Goal: Task Accomplishment & Management: Manage account settings

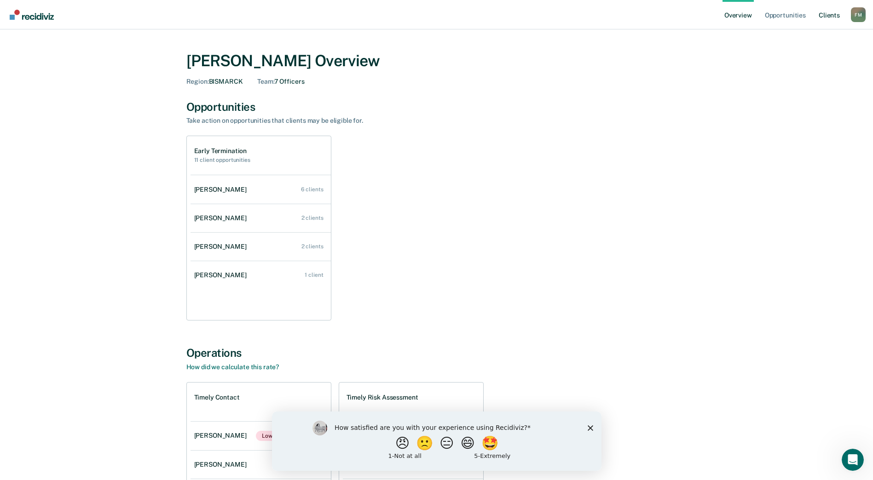
click at [827, 16] on link "Client s" at bounding box center [829, 14] width 25 height 29
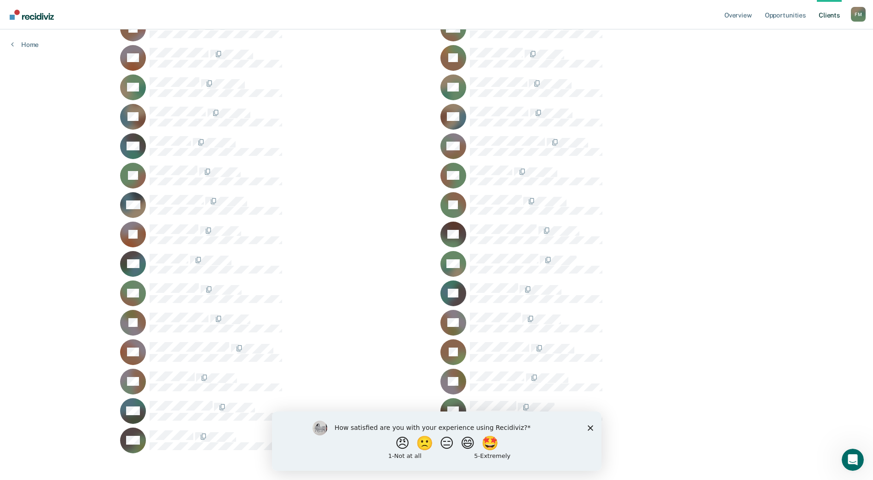
scroll to position [132, 0]
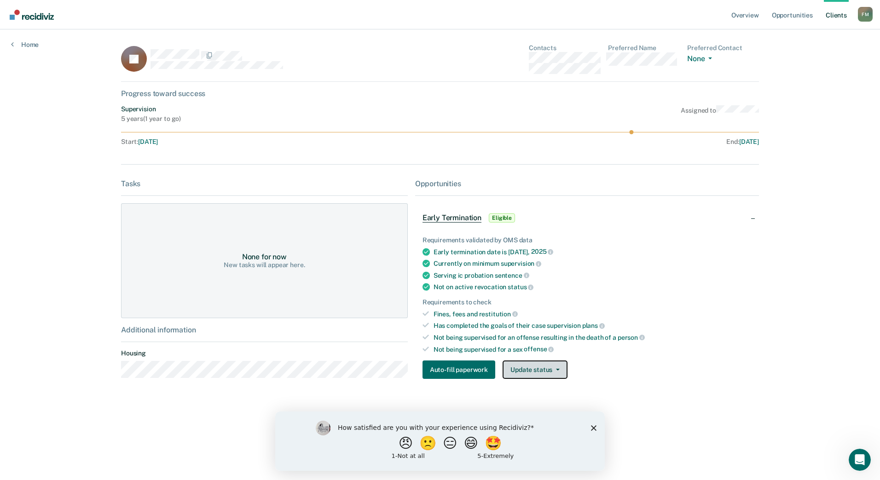
click at [524, 372] on button "Update status" at bounding box center [535, 370] width 65 height 18
click at [539, 405] on button "Mark Ineligible" at bounding box center [547, 406] width 89 height 15
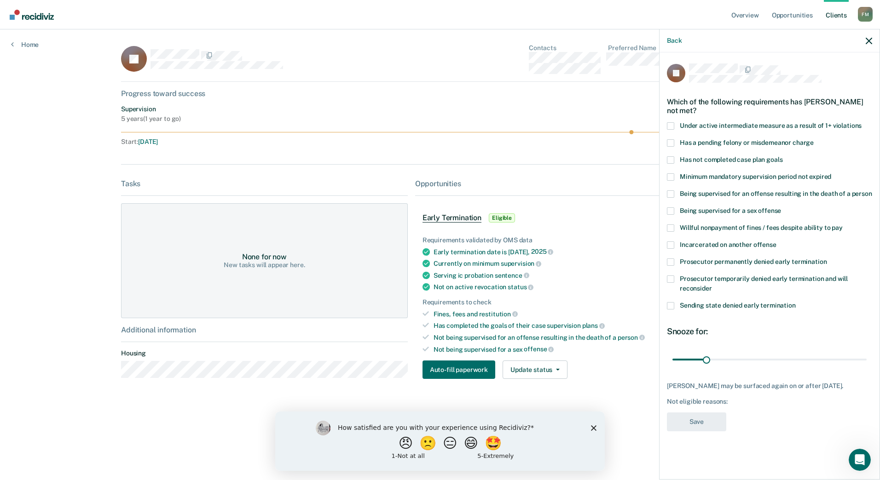
click at [671, 209] on span at bounding box center [670, 211] width 7 height 7
click at [781, 208] on input "Being supervised for a sex offense" at bounding box center [781, 208] width 0 height 0
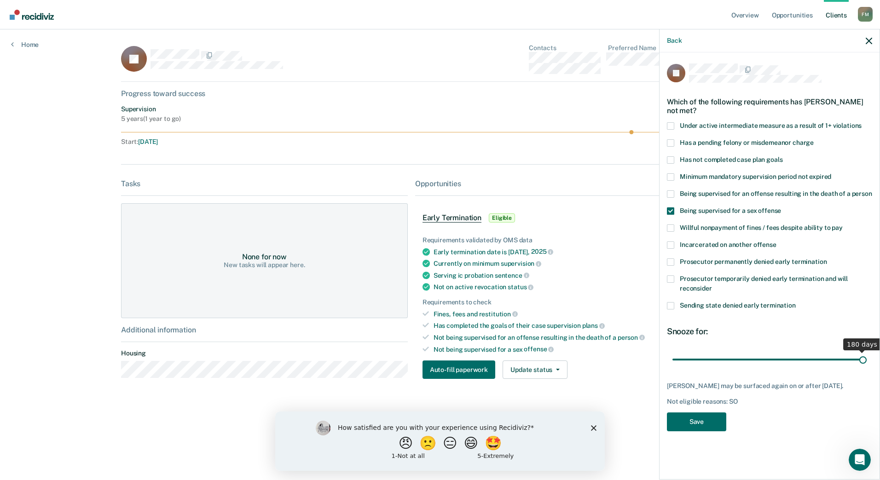
drag, startPoint x: 708, startPoint y: 359, endPoint x: 891, endPoint y: 374, distance: 183.8
type input "180"
click at [867, 368] on input "range" at bounding box center [769, 360] width 194 height 16
click at [695, 420] on button "Save" at bounding box center [696, 422] width 59 height 19
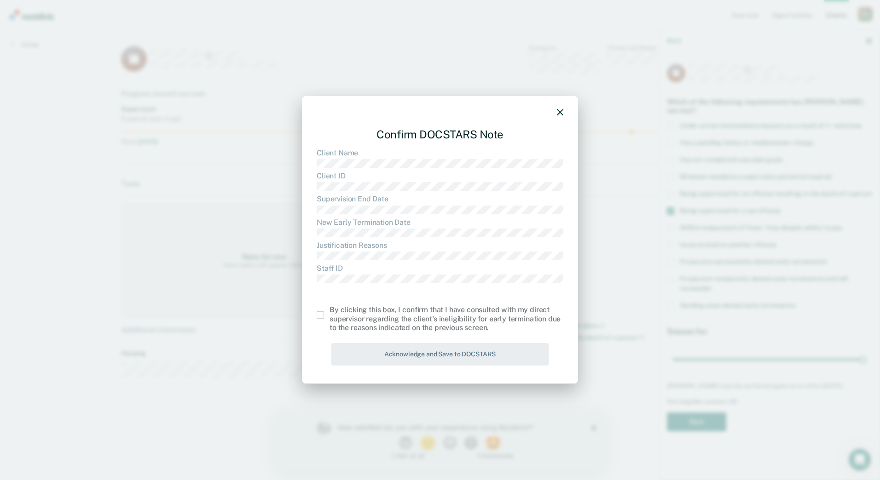
click at [320, 314] on span at bounding box center [320, 315] width 7 height 7
click at [330, 312] on input "checkbox" at bounding box center [330, 312] width 0 height 0
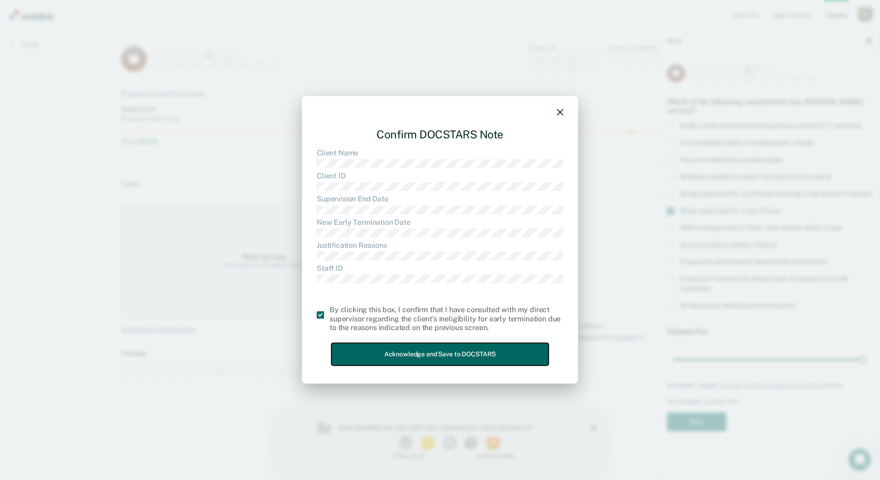
click at [391, 355] on button "Acknowledge and Save to DOCSTARS" at bounding box center [439, 354] width 217 height 23
